Goal: Check status: Check status

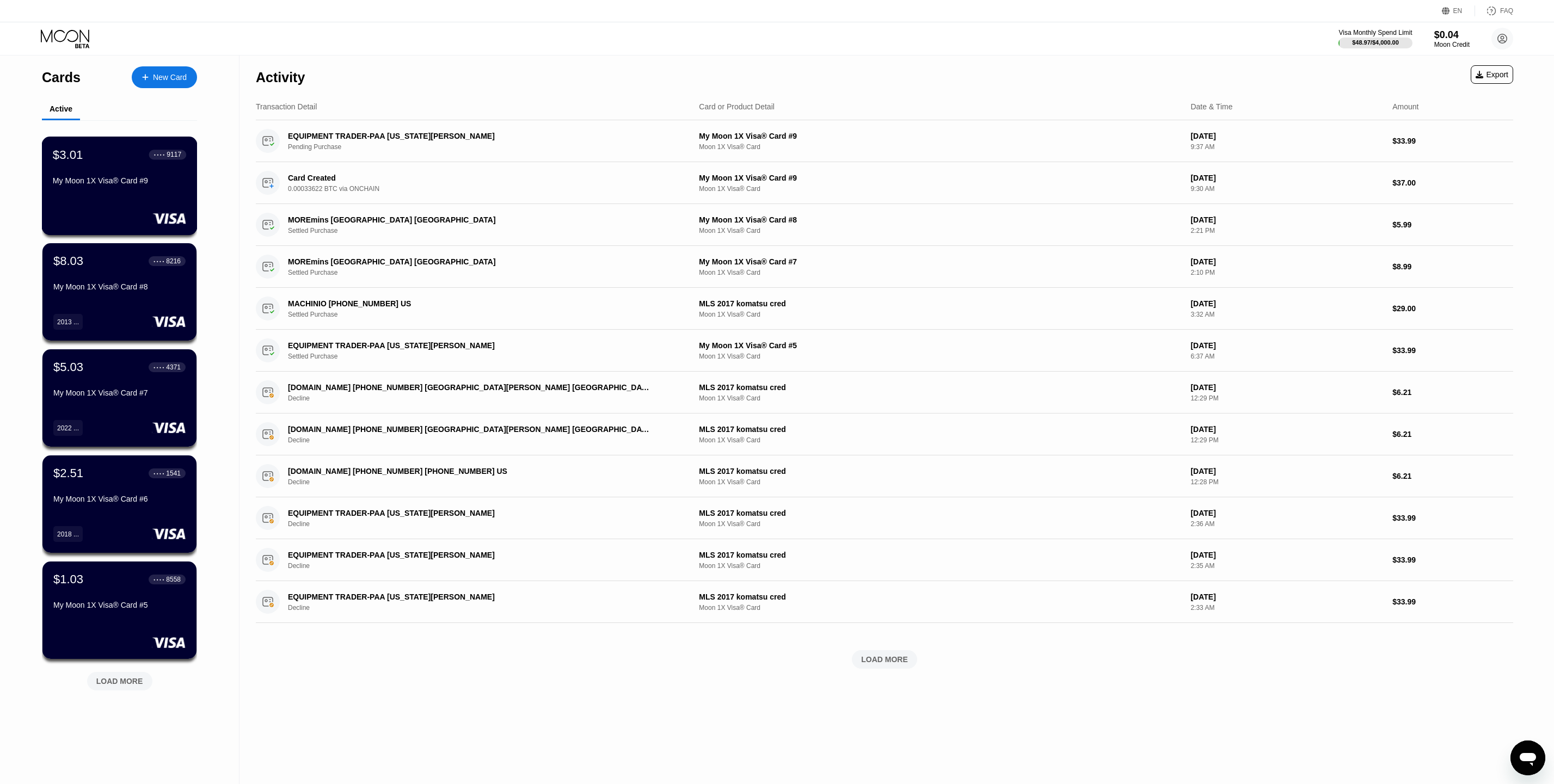
click at [186, 197] on div "$3.01 ● ● ● ● 9117 My Moon 1X Visa® Card #9" at bounding box center [119, 185] width 156 height 98
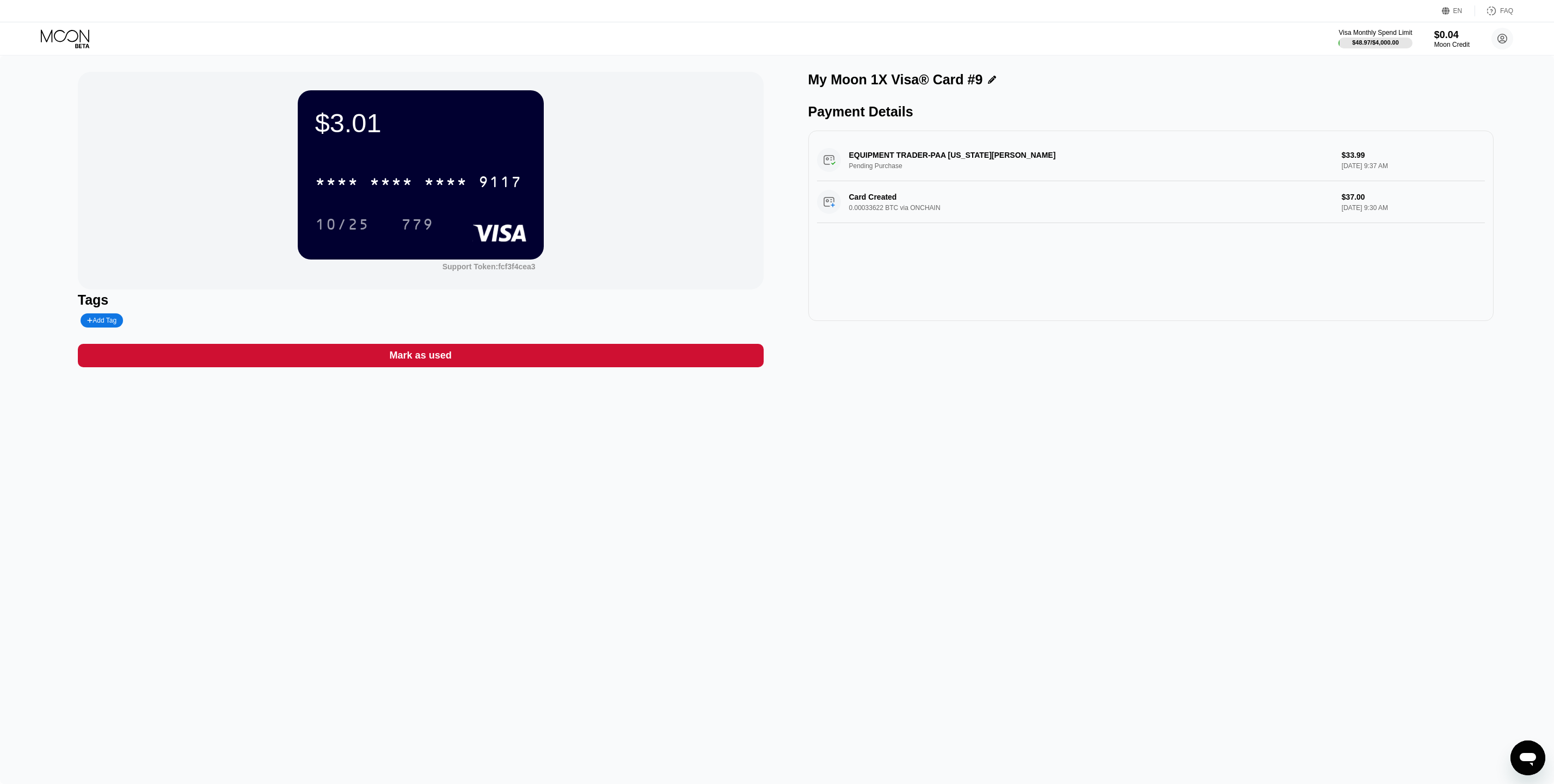
click at [986, 168] on div "EQUIPMENT TRADER-PAA [US_STATE] BEACUS Pending Purchase $33.99 [DATE] 9:37 AM" at bounding box center [1151, 160] width 668 height 42
click at [887, 158] on div "EQUIPMENT TRADER-PAA [US_STATE] BEACUS Pending Purchase $33.99 [DATE] 9:37 AM" at bounding box center [1151, 160] width 668 height 42
click at [820, 163] on div "EQUIPMENT TRADER-PAA [US_STATE] BEACUS Pending Purchase $33.99 [DATE] 9:37 AM" at bounding box center [1151, 160] width 668 height 42
click at [838, 168] on div "EQUIPMENT TRADER-PAA [US_STATE] BEACUS Pending Purchase $33.99 [DATE] 9:37 AM" at bounding box center [1151, 160] width 668 height 42
click at [883, 148] on div "EQUIPMENT TRADER-PAA [US_STATE] BEACUS Pending Purchase $33.99 [DATE] 9:37 AM" at bounding box center [1151, 160] width 668 height 42
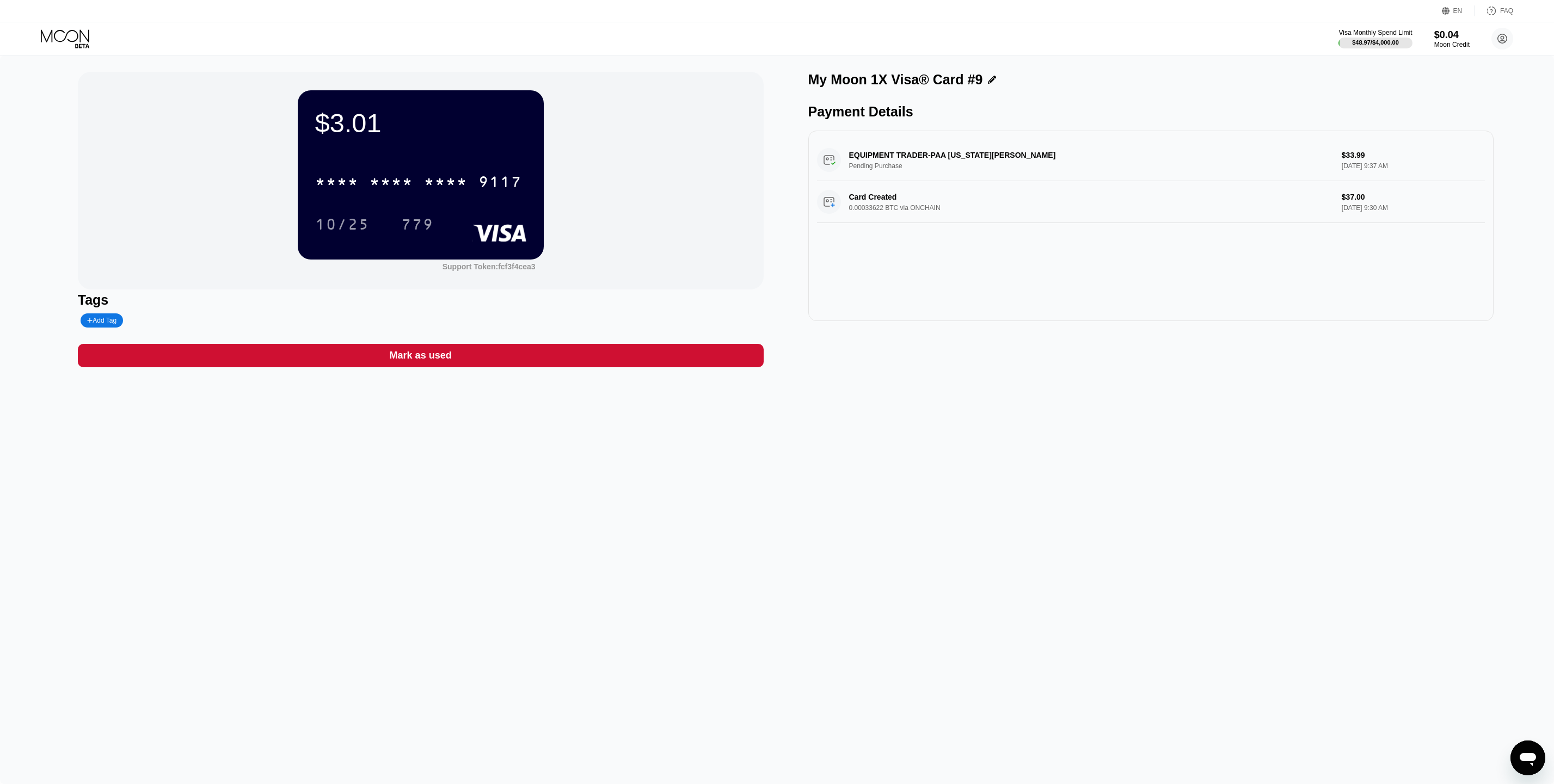
click at [894, 179] on div "EQUIPMENT TRADER-PAA [US_STATE] BEACUS Pending Purchase $33.99 [DATE] 9:37 AM" at bounding box center [1151, 160] width 668 height 42
